Goal: Task Accomplishment & Management: Manage account settings

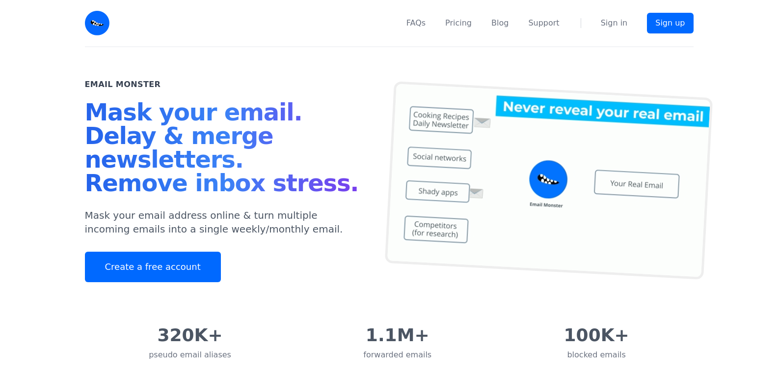
click at [617, 23] on link "Sign in" at bounding box center [614, 23] width 27 height 12
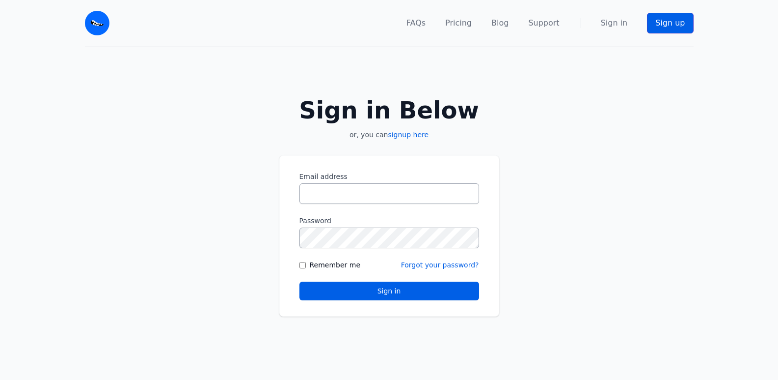
click at [658, 26] on link "Sign up" at bounding box center [670, 23] width 46 height 21
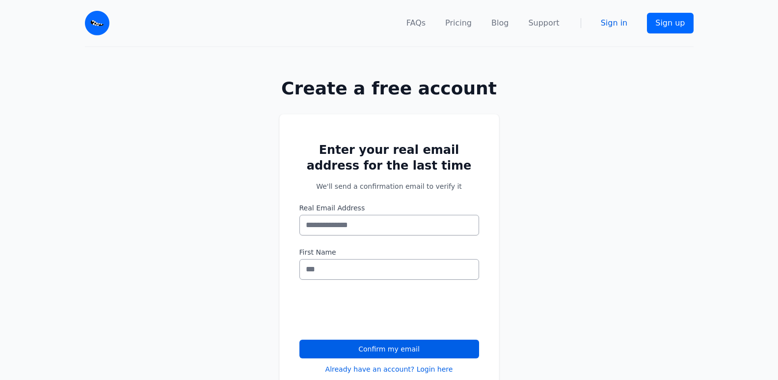
drag, startPoint x: 0, startPoint y: 0, endPoint x: 626, endPoint y: 25, distance: 626.6
click at [626, 25] on link "Sign in" at bounding box center [614, 23] width 27 height 12
